Goal: Information Seeking & Learning: Find specific fact

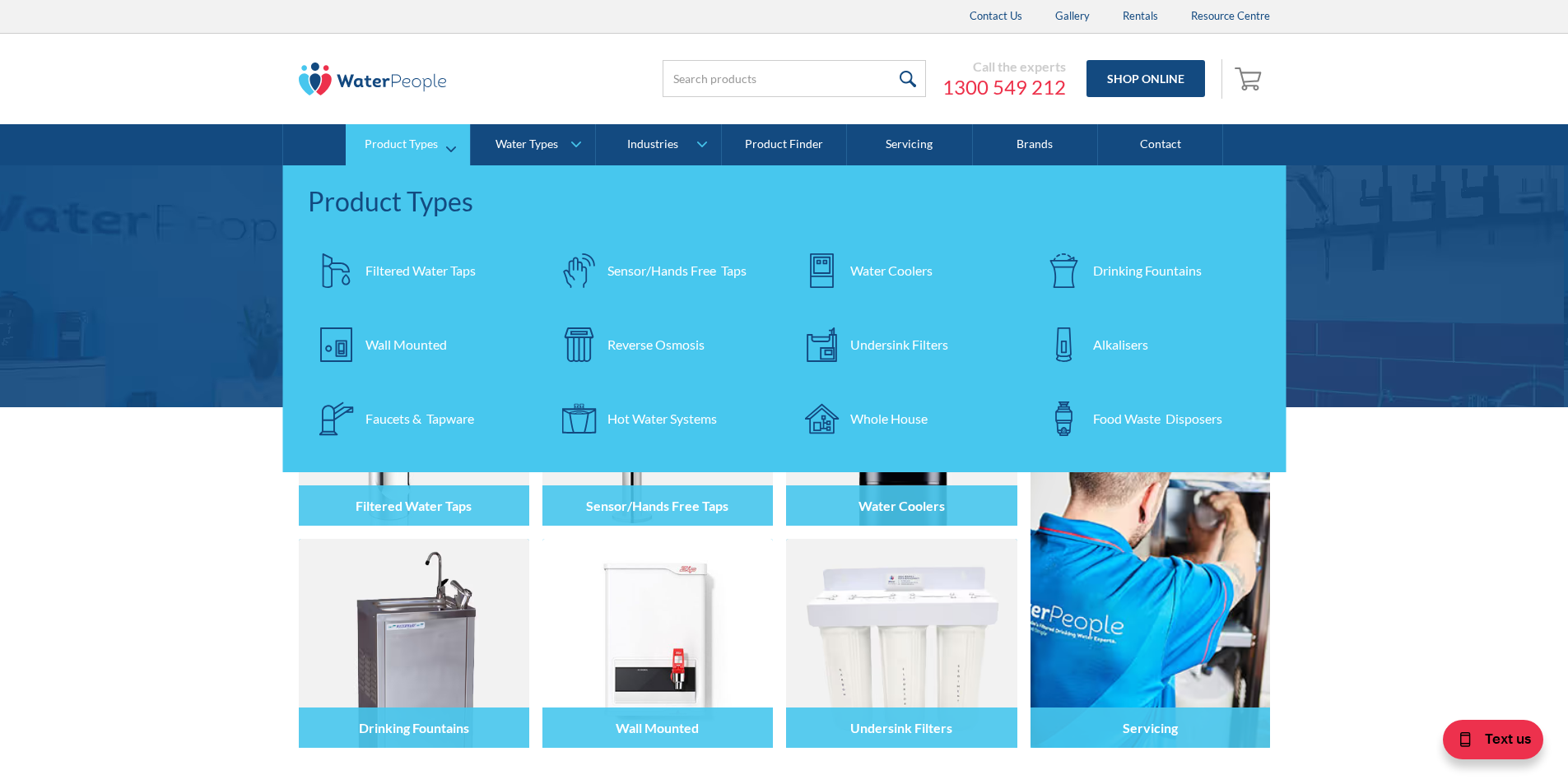
click at [415, 270] on div "Filtered Water Taps" at bounding box center [420, 270] width 110 height 20
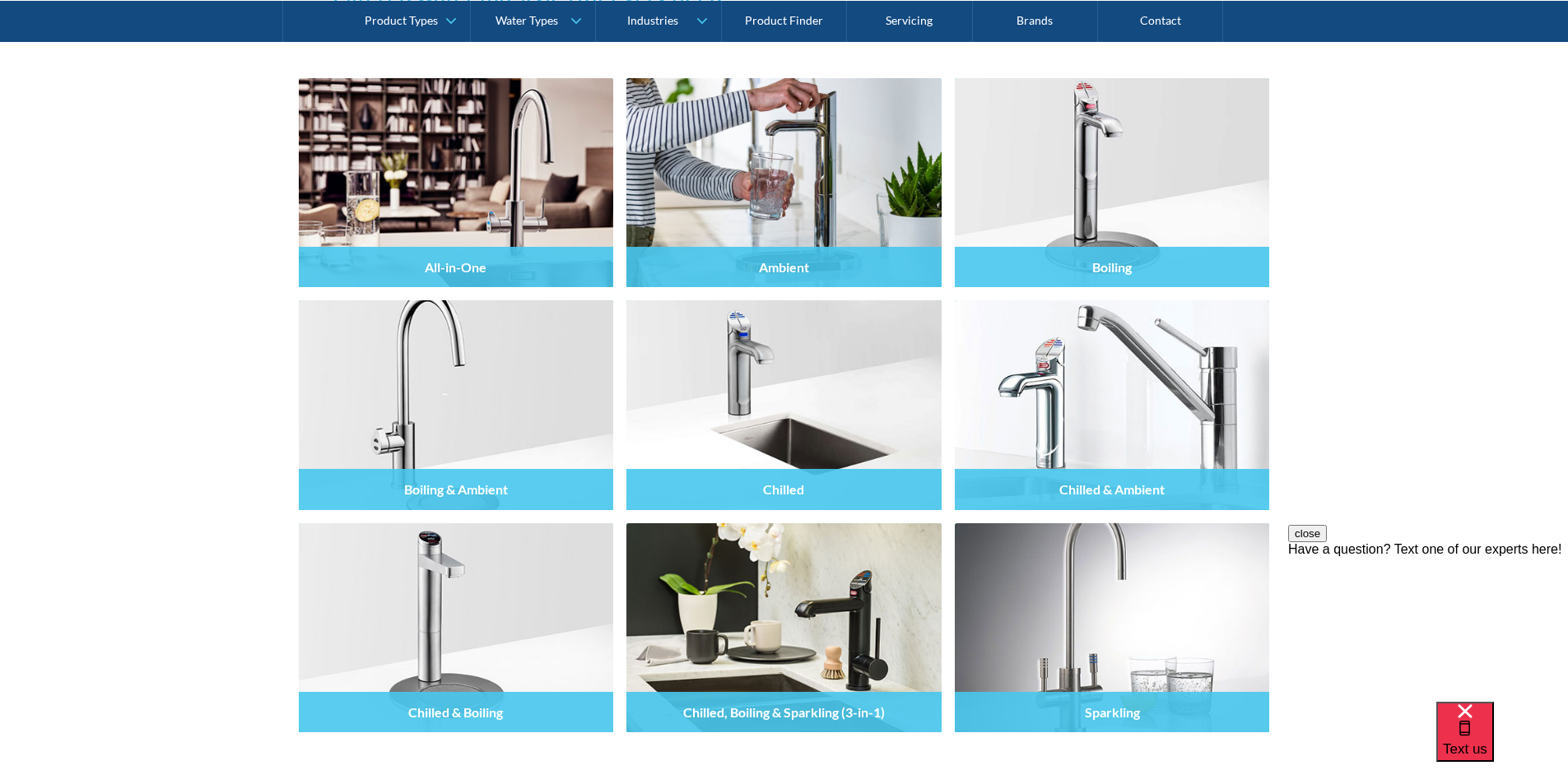
scroll to position [1564, 0]
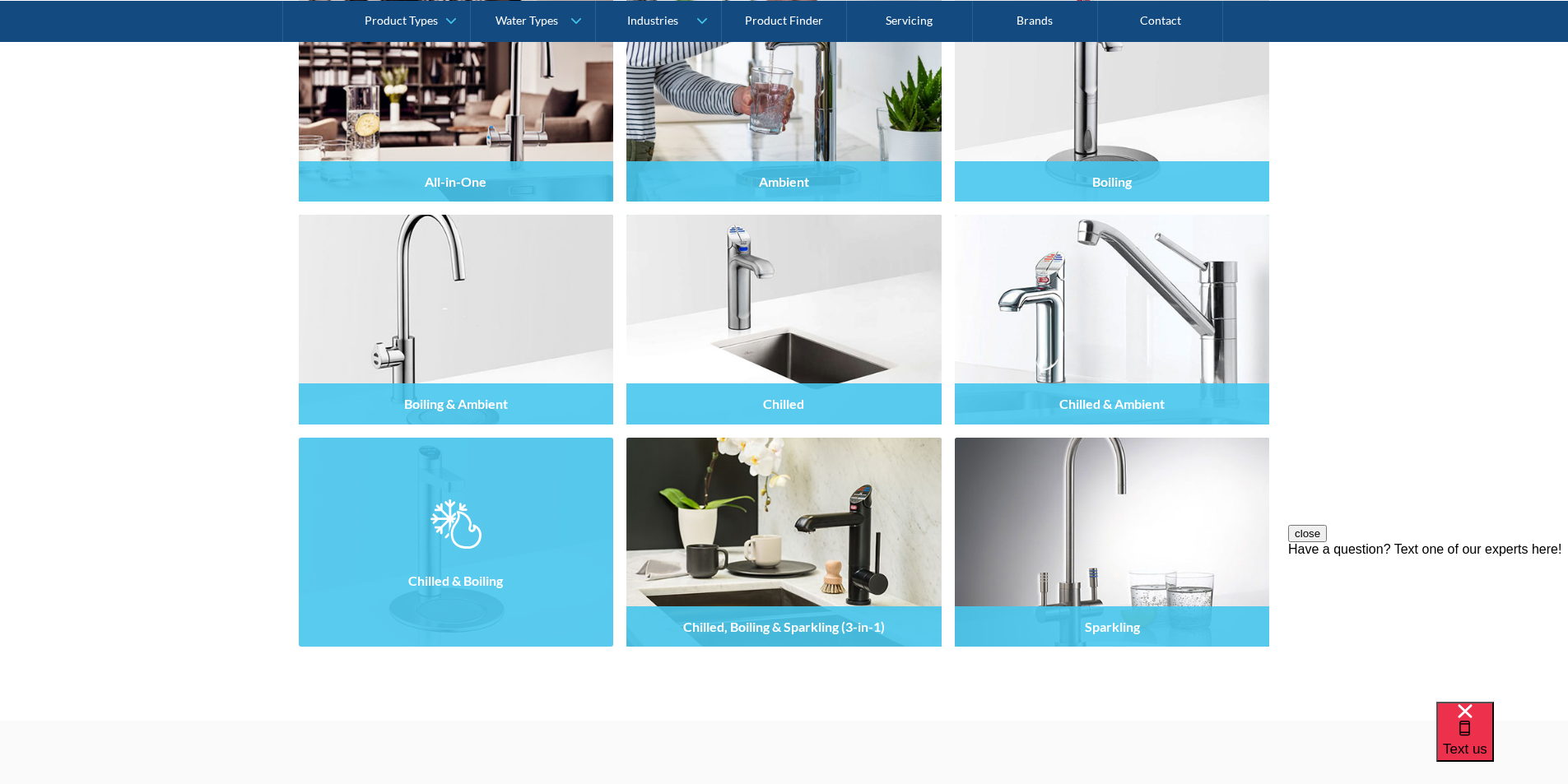
click at [488, 533] on div at bounding box center [456, 557] width 315 height 98
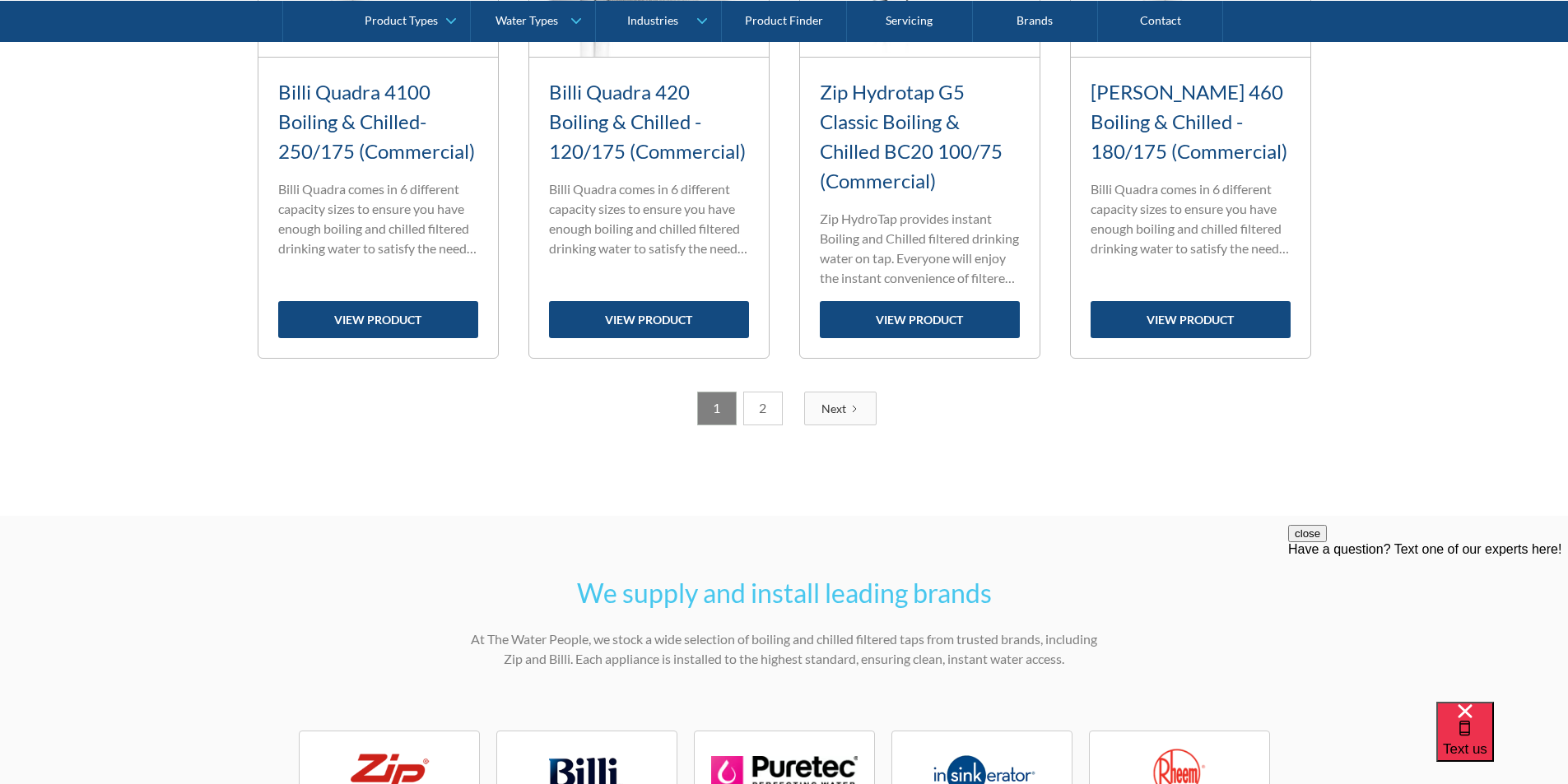
scroll to position [2139, 0]
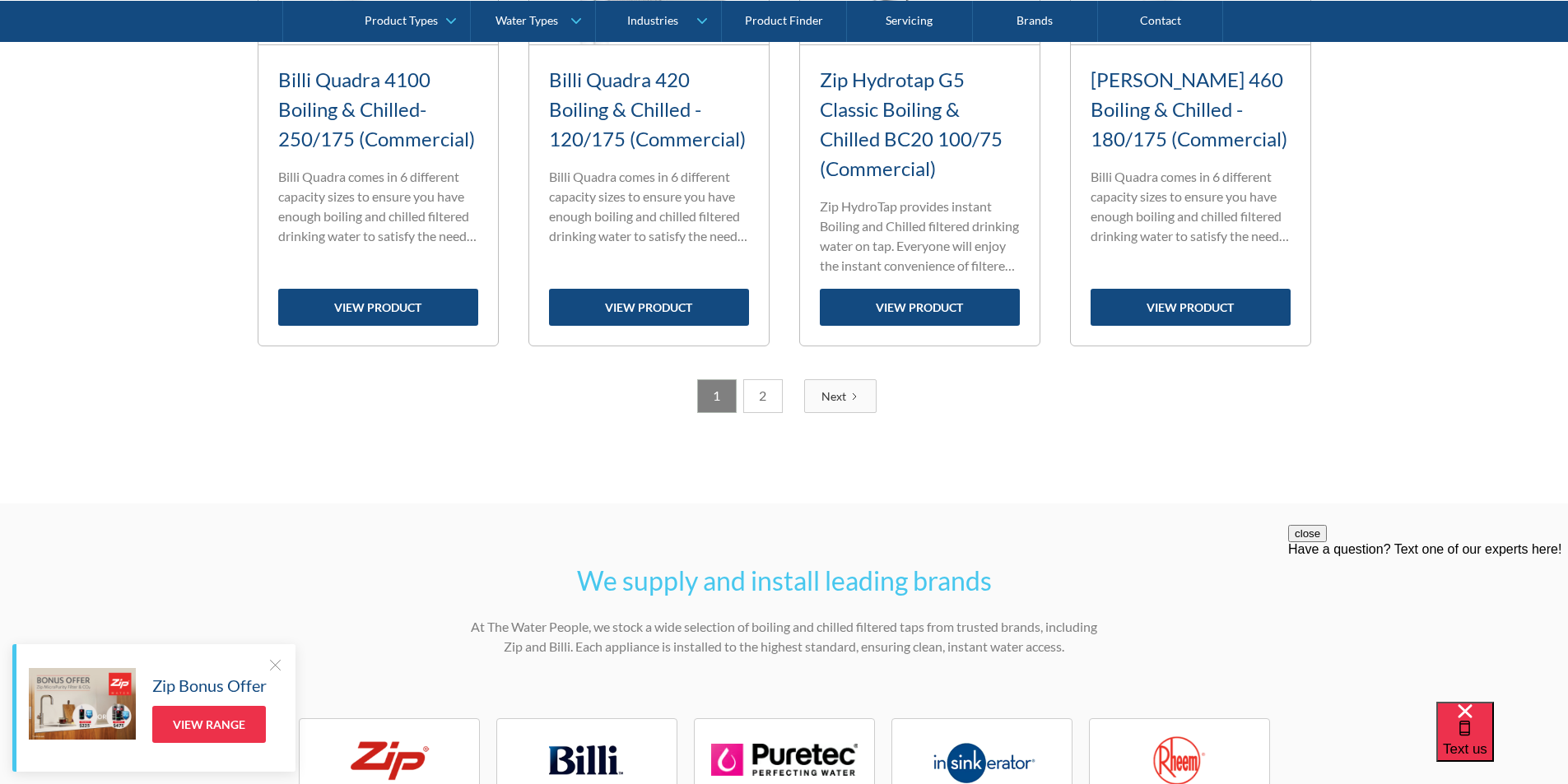
click at [762, 397] on link "2" at bounding box center [763, 396] width 40 height 34
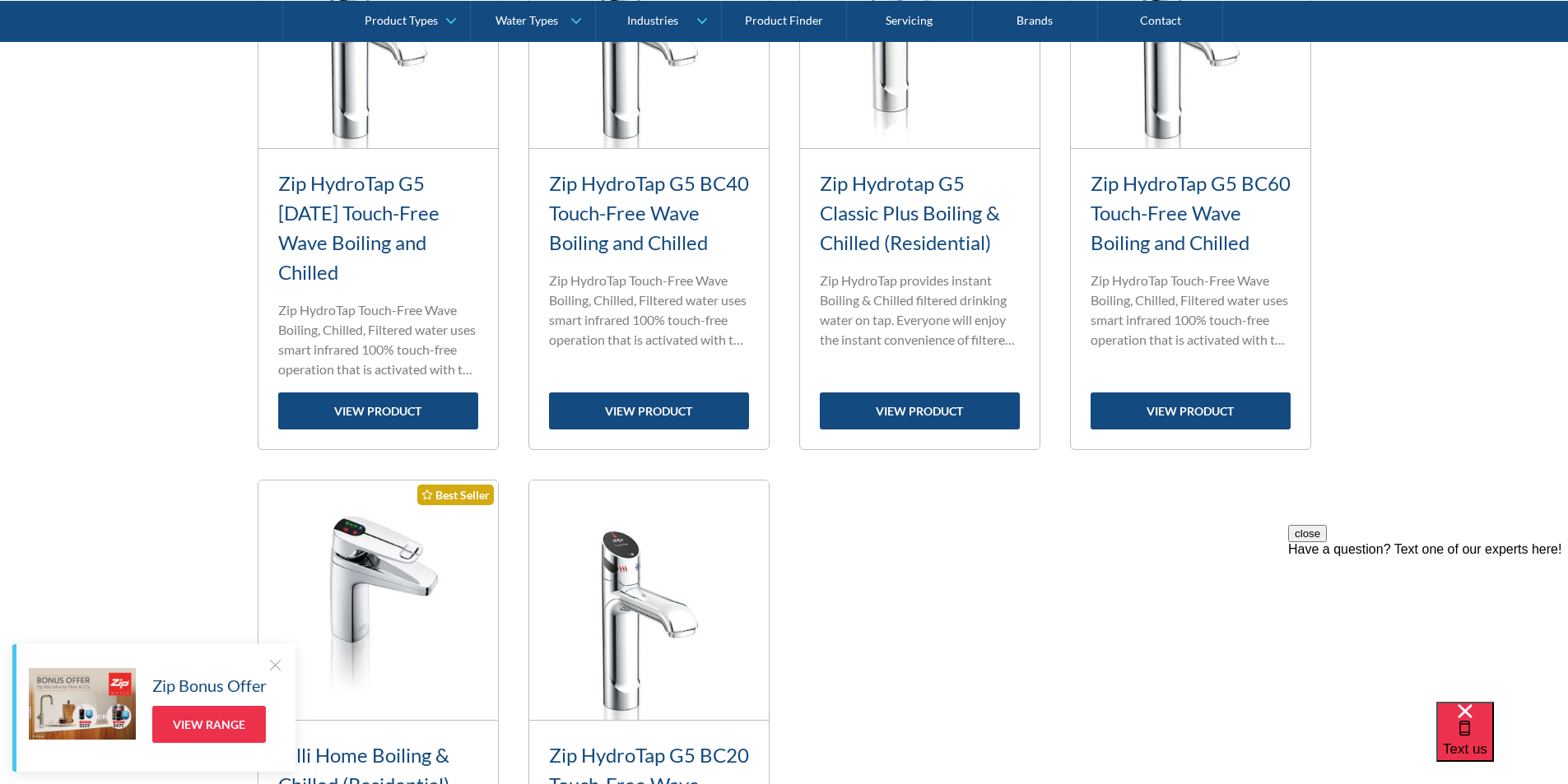
scroll to position [1574, 0]
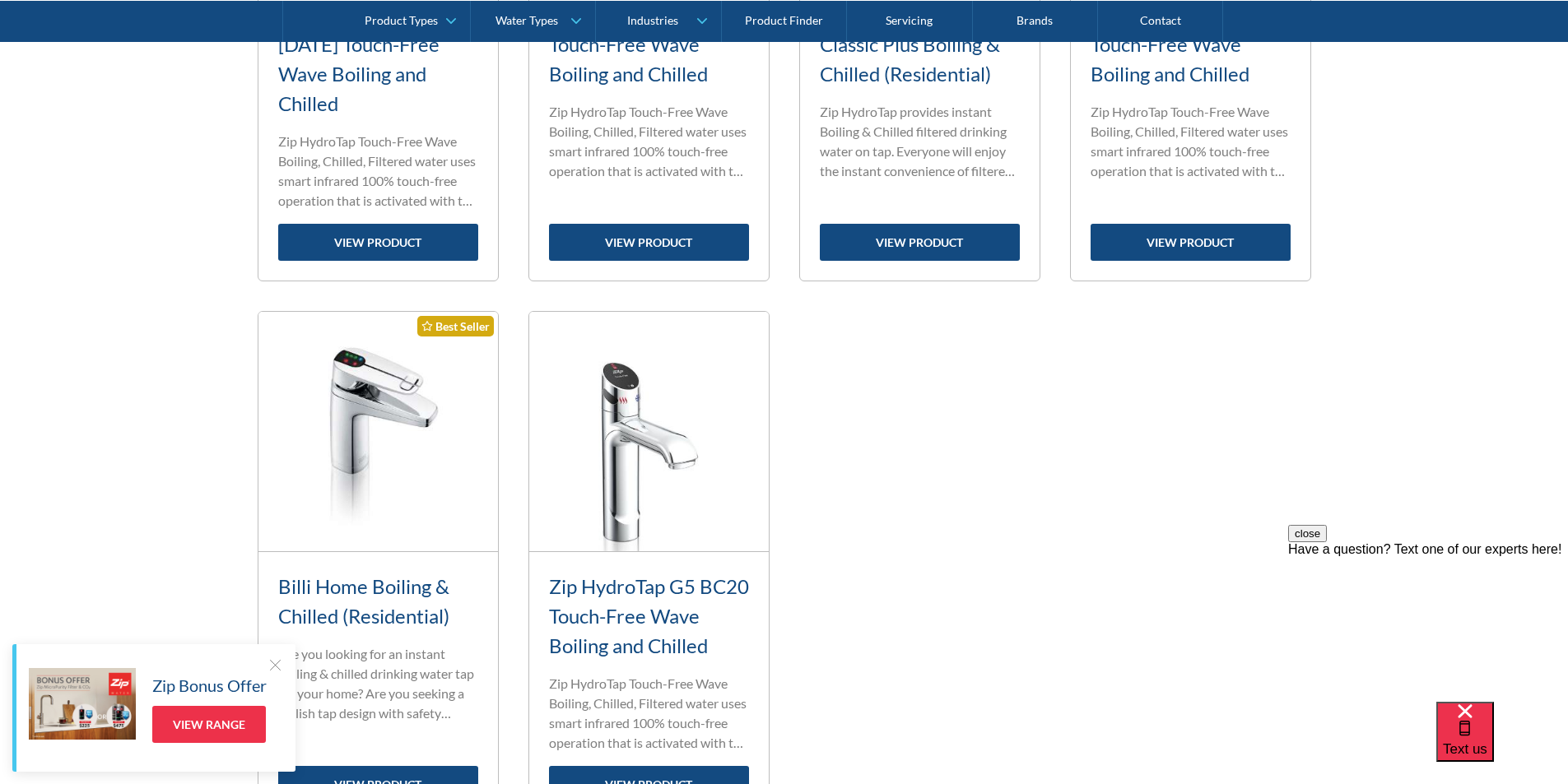
click at [391, 564] on div "Billi Home Boiling & Chilled (Residential) Standard range filter tap Are you lo…" at bounding box center [378, 687] width 240 height 270
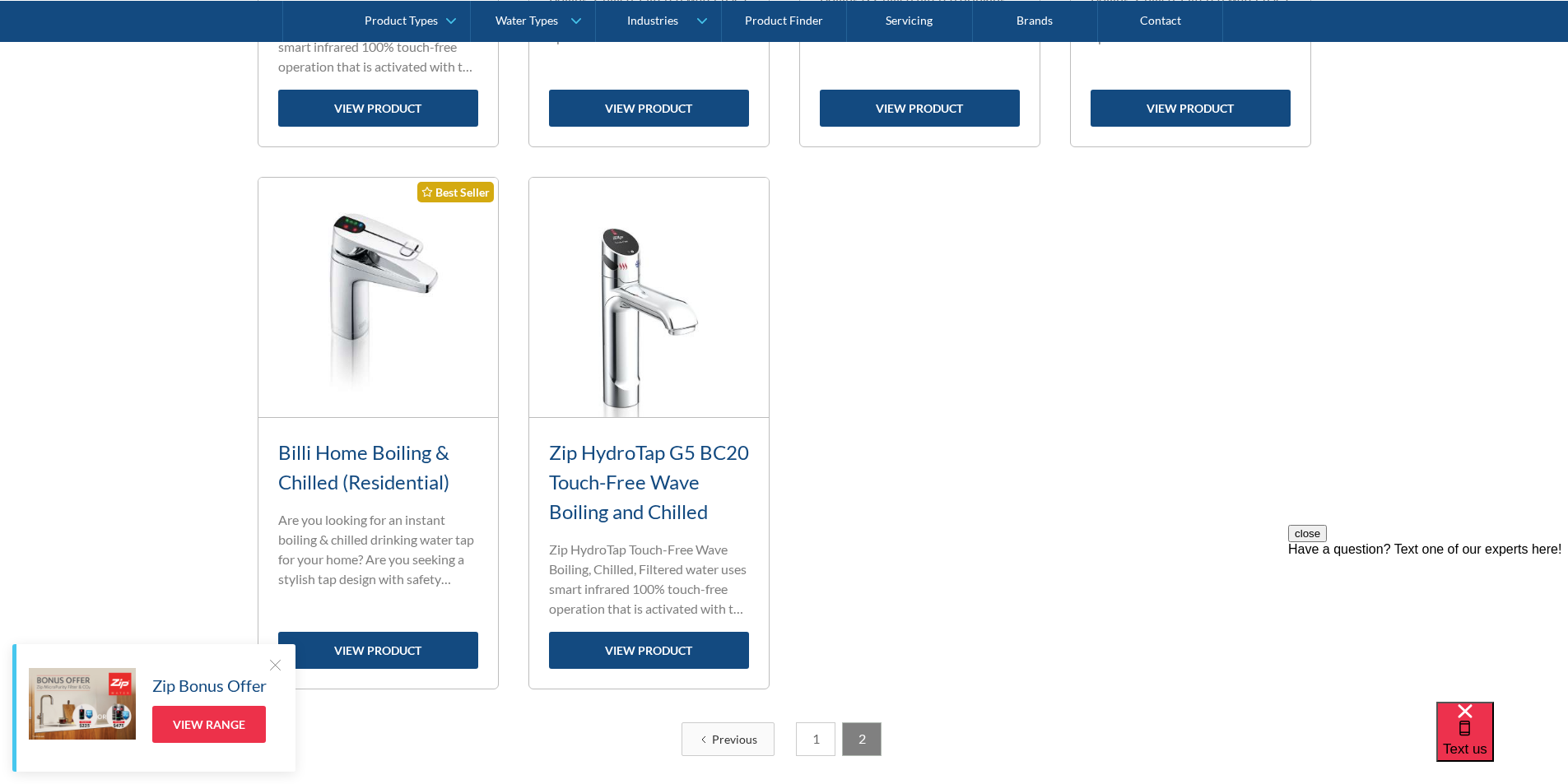
scroll to position [1820, 0]
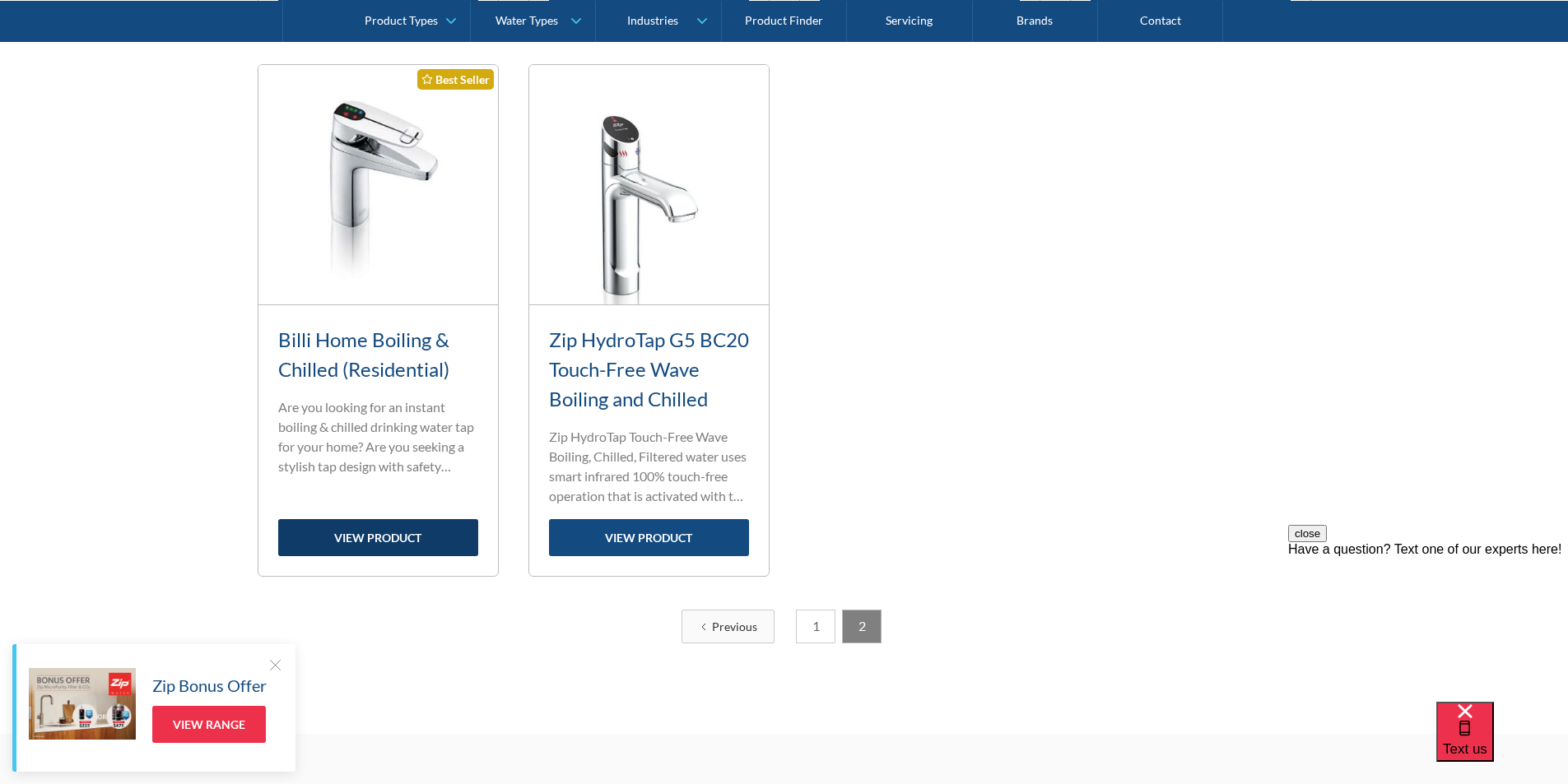
click at [409, 537] on link "view product" at bounding box center [378, 538] width 200 height 37
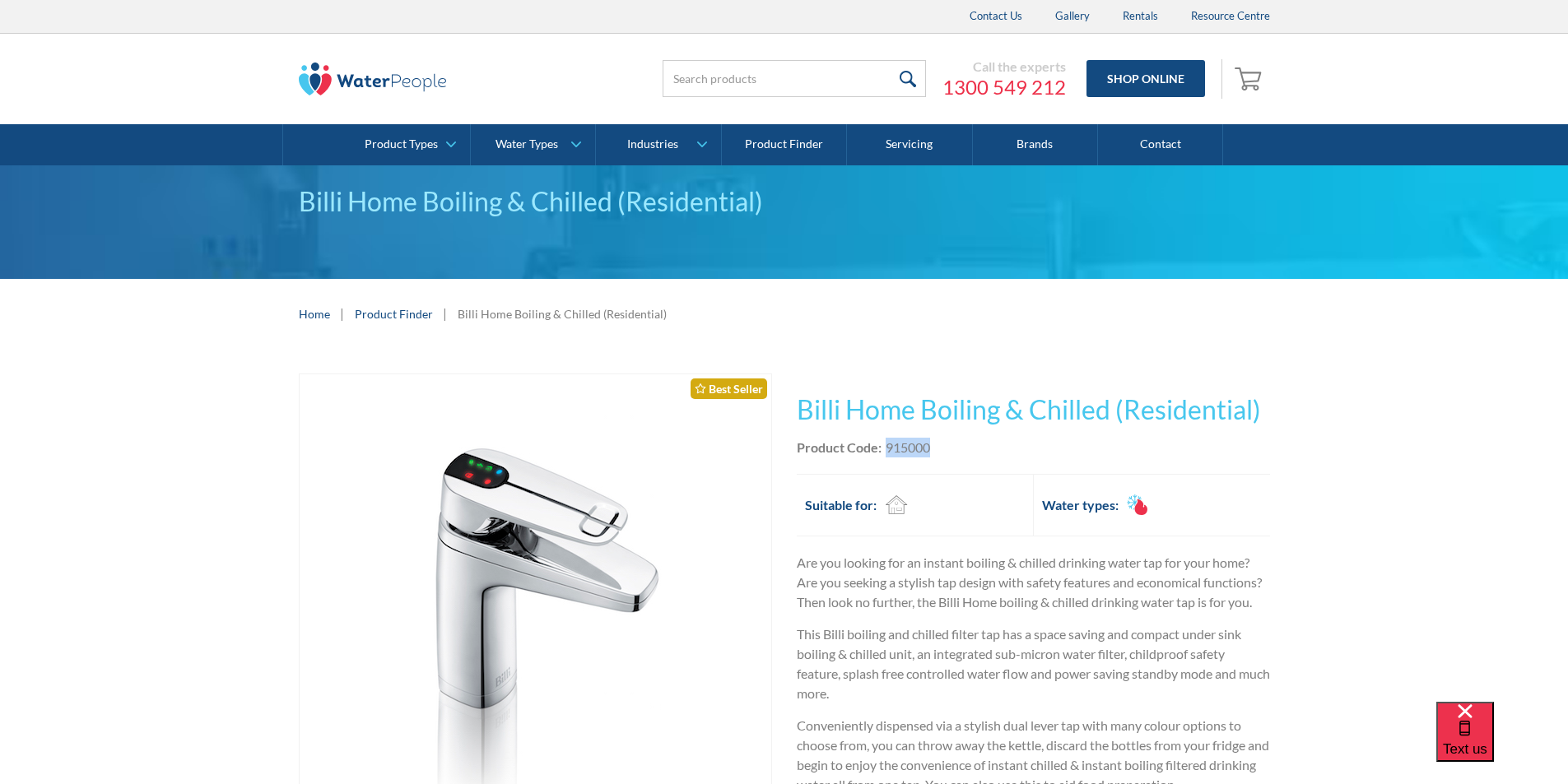
drag, startPoint x: 935, startPoint y: 445, endPoint x: 887, endPoint y: 443, distance: 48.0
click at [887, 443] on div "Product Code: 915000" at bounding box center [1033, 447] width 473 height 20
copy div "915000"
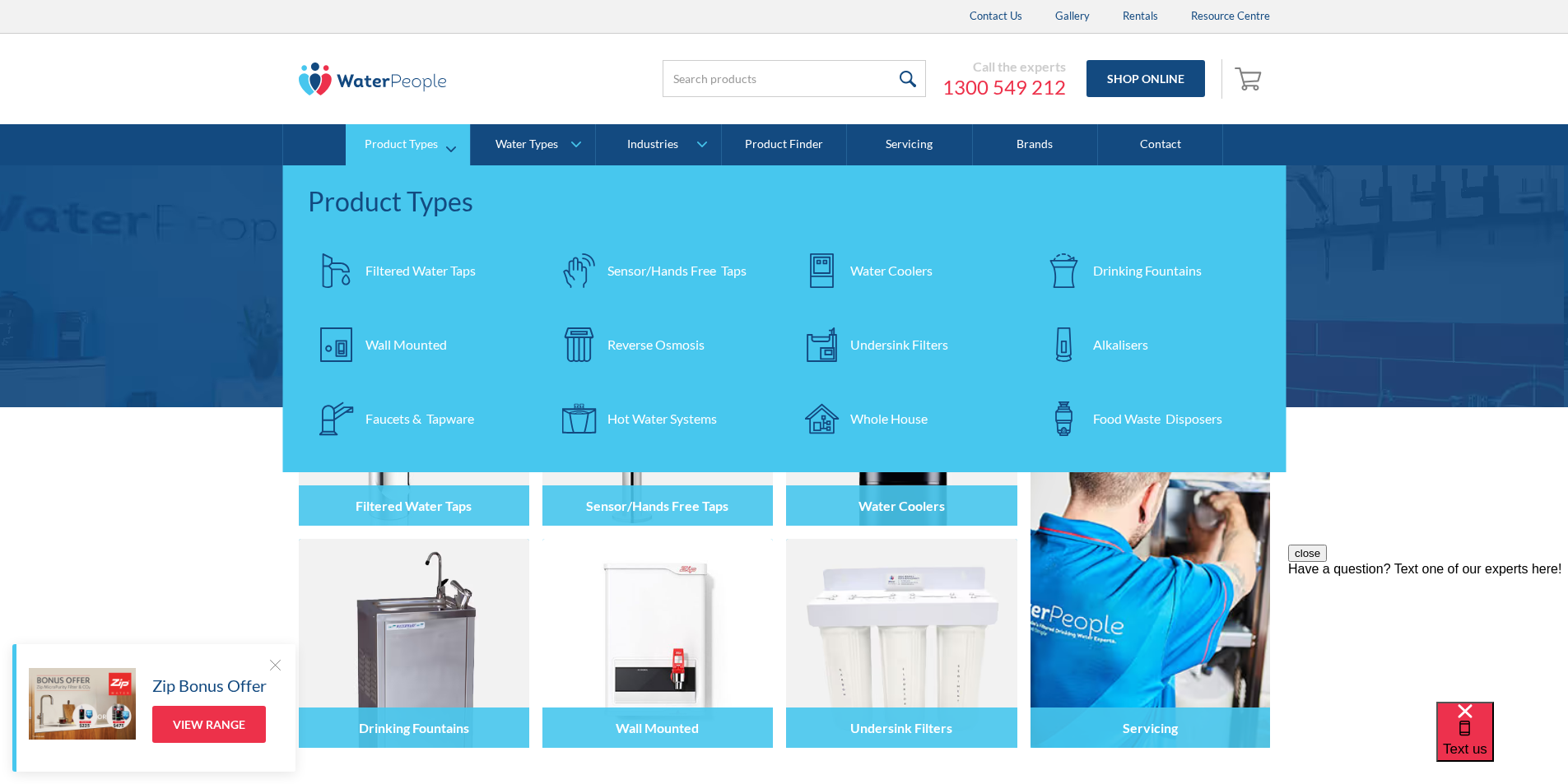
click at [644, 420] on div "Hot Water Systems" at bounding box center [662, 419] width 109 height 20
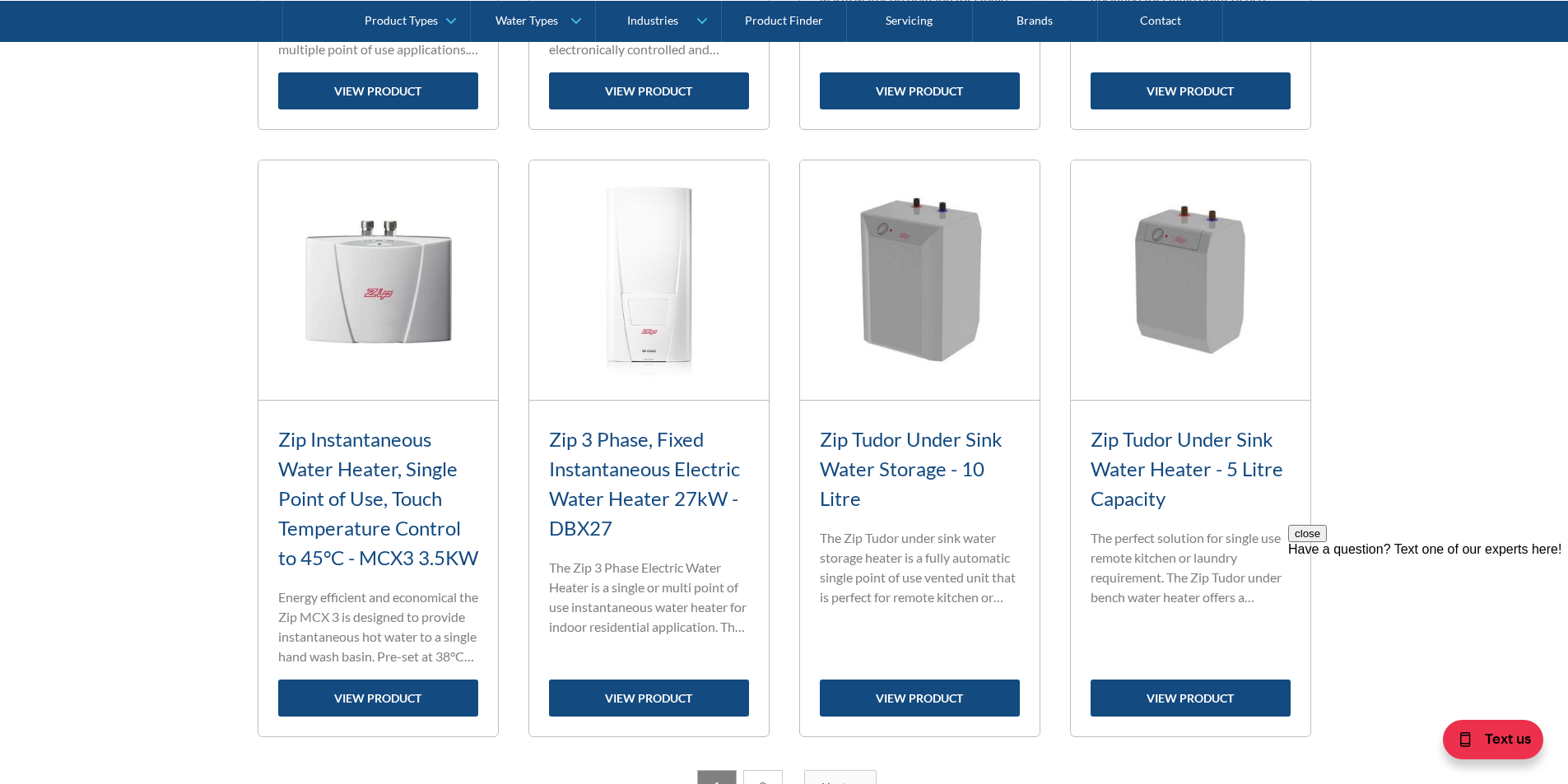
scroll to position [2387, 0]
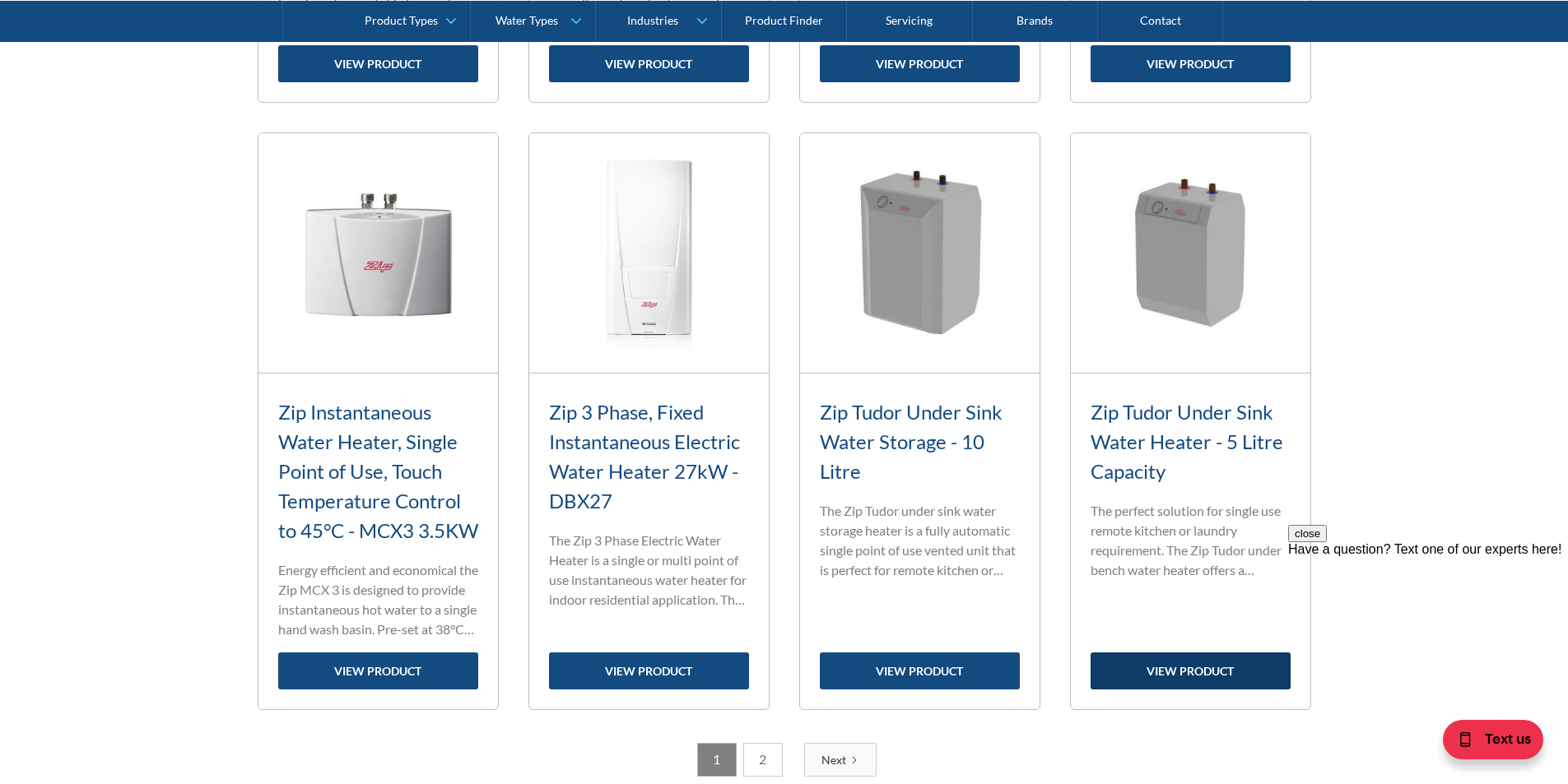
click at [1179, 690] on link "view product" at bounding box center [1191, 671] width 200 height 37
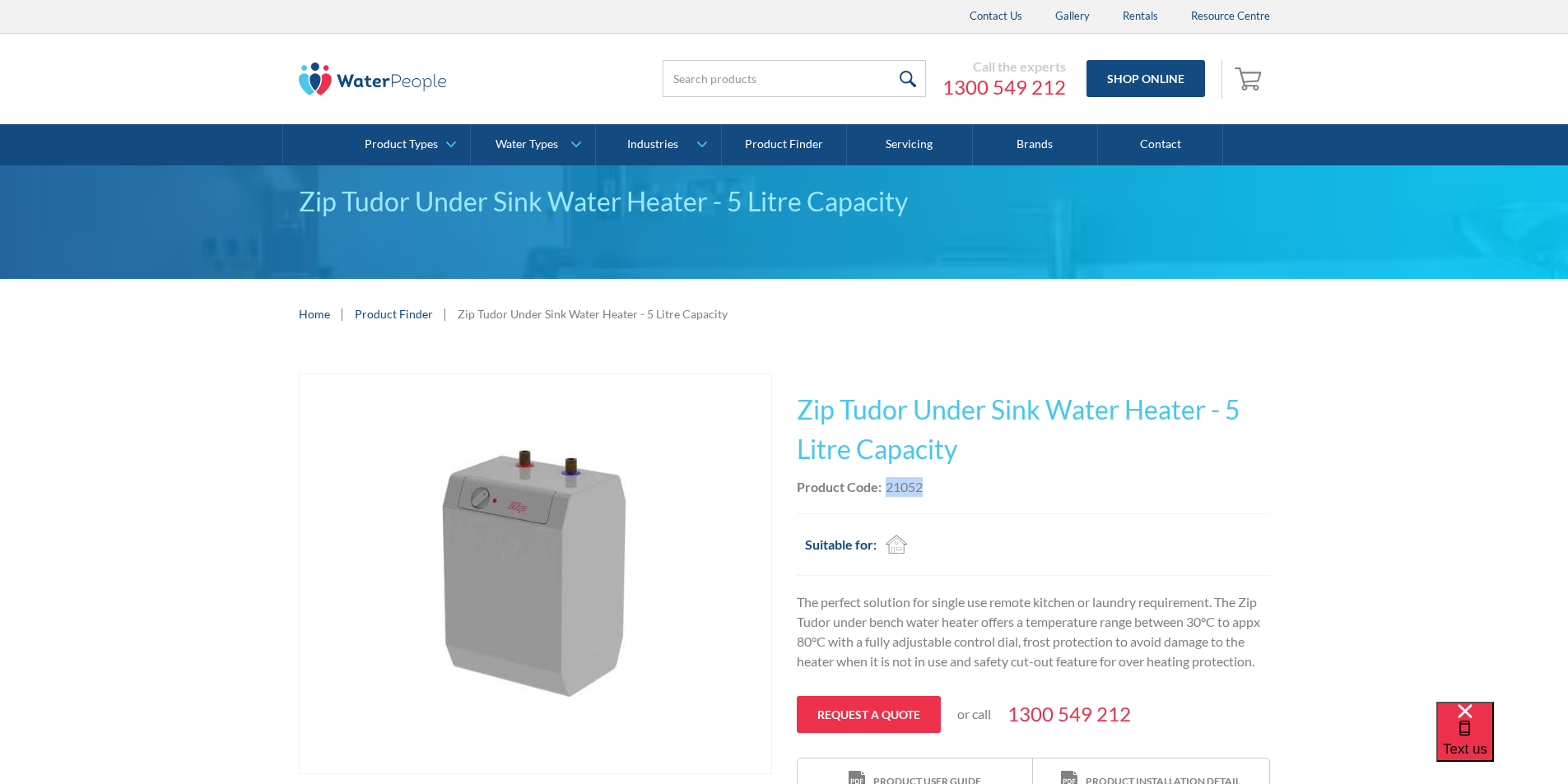
drag, startPoint x: 925, startPoint y: 487, endPoint x: 884, endPoint y: 486, distance: 41.0
click at [884, 485] on div "Product Code: 21052" at bounding box center [1033, 487] width 473 height 20
copy div "21052"
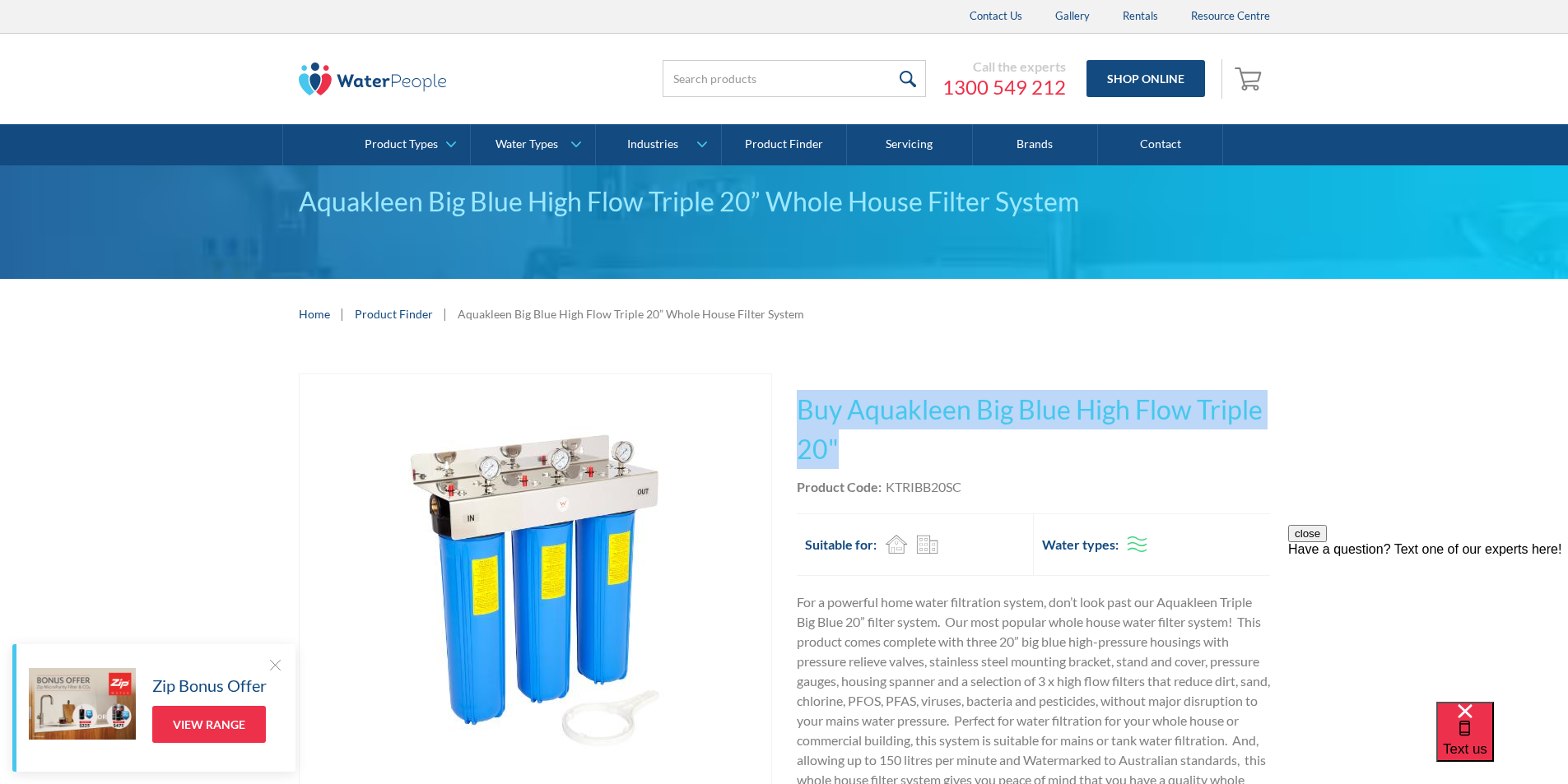
drag, startPoint x: 840, startPoint y: 442, endPoint x: 798, endPoint y: 405, distance: 56.0
click at [798, 405] on h1 "Buy Aquakleen Big Blue High Flow Triple 20"" at bounding box center [1033, 430] width 473 height 79
copy h1 "Buy Aquakleen Big Blue High Flow Triple 20""
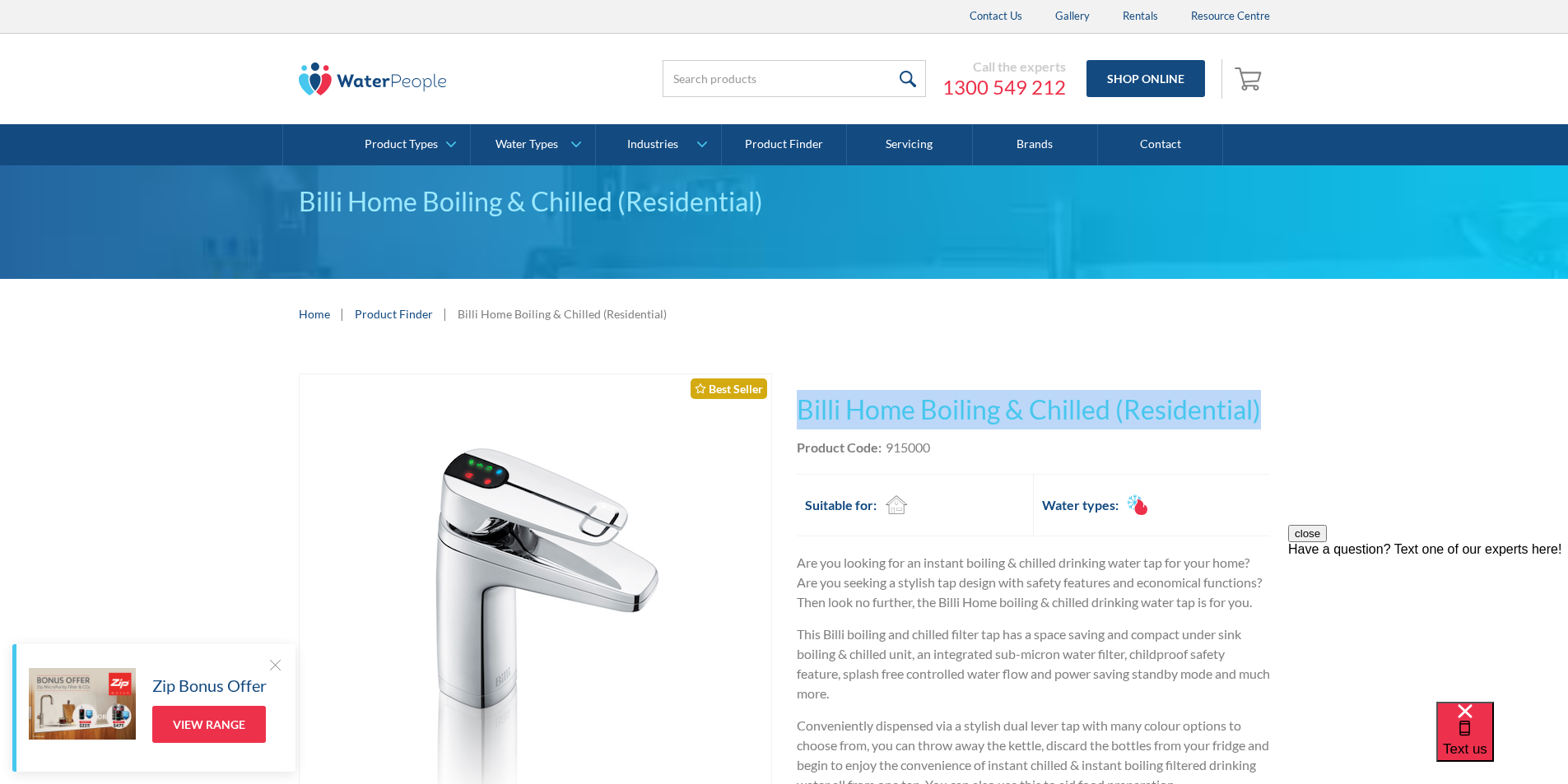
drag, startPoint x: 1268, startPoint y: 411, endPoint x: 796, endPoint y: 399, distance: 472.2
click at [796, 399] on h1 "Billi Home Boiling & Chilled (Residential)" at bounding box center [1033, 410] width 473 height 40
copy h1 "Billi Home Boiling & Chilled (Residential)"
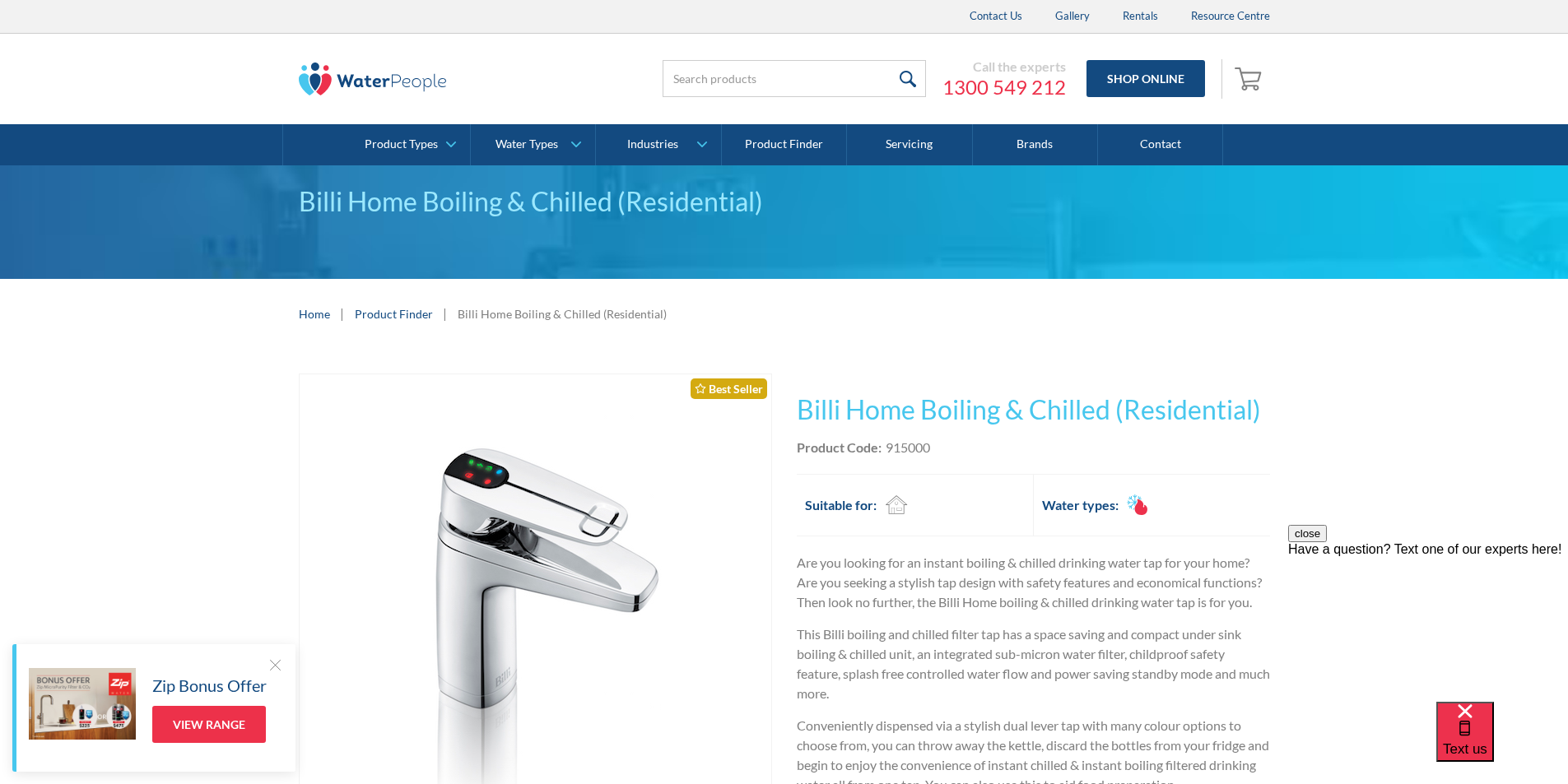
click at [947, 445] on div "Product Code: 915000" at bounding box center [1033, 447] width 473 height 20
drag, startPoint x: 941, startPoint y: 442, endPoint x: 888, endPoint y: 441, distance: 53.0
click at [888, 441] on div "Product Code: 915000" at bounding box center [1033, 447] width 473 height 20
copy div "915000"
